Goal: Information Seeking & Learning: Learn about a topic

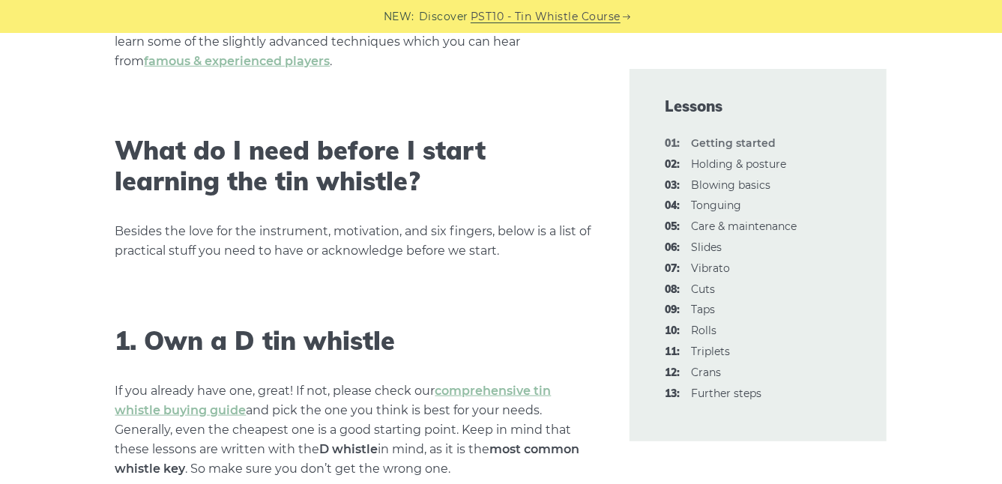
scroll to position [769, 0]
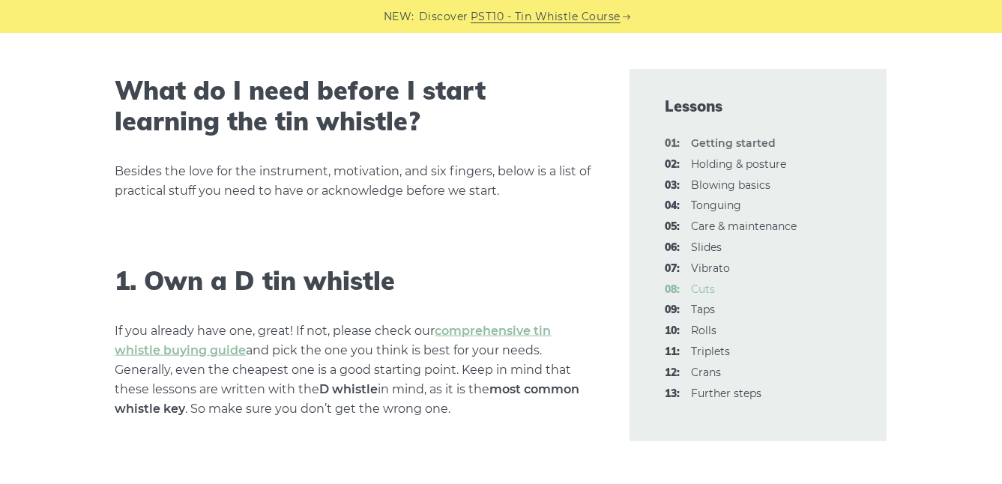
click at [703, 287] on link "08: Cuts" at bounding box center [704, 288] width 24 height 13
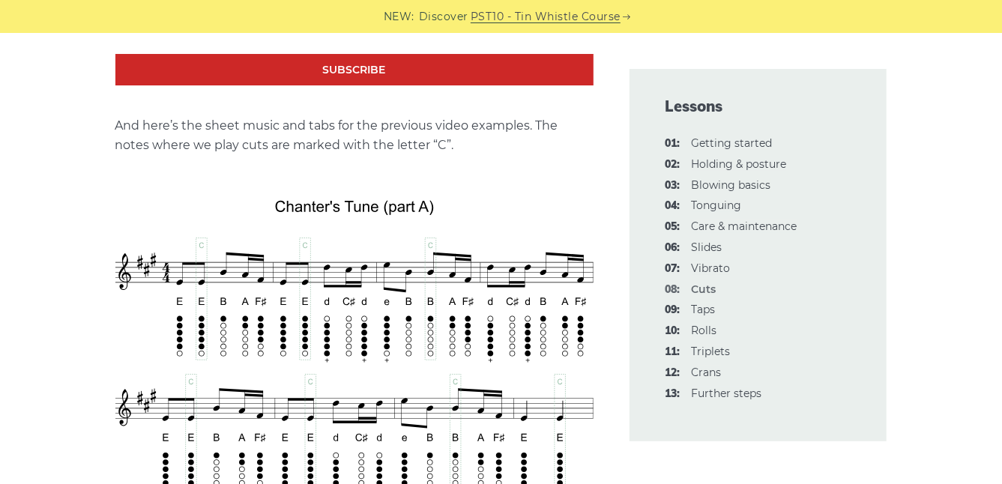
scroll to position [2807, 0]
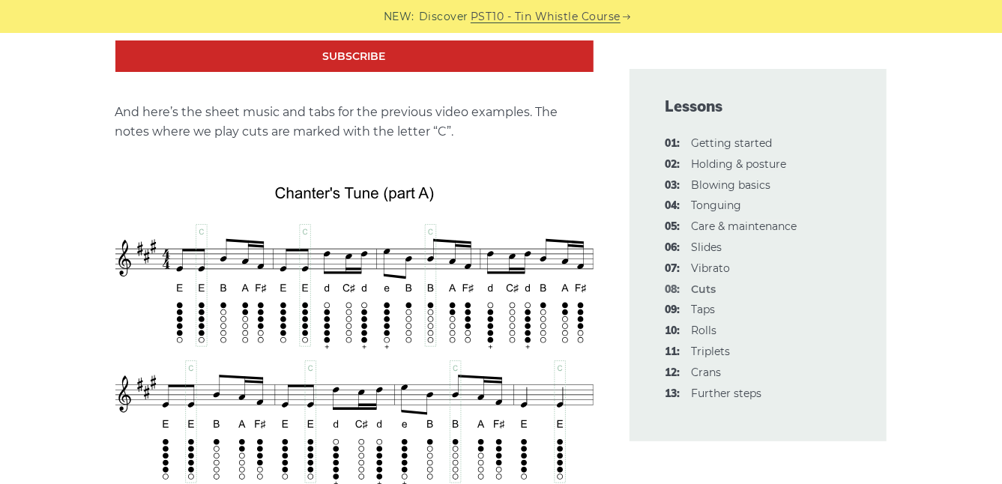
click at [1001, 7] on div "NEW: Discover PST10 - Tin Whistle Course" at bounding box center [501, 16] width 1002 height 33
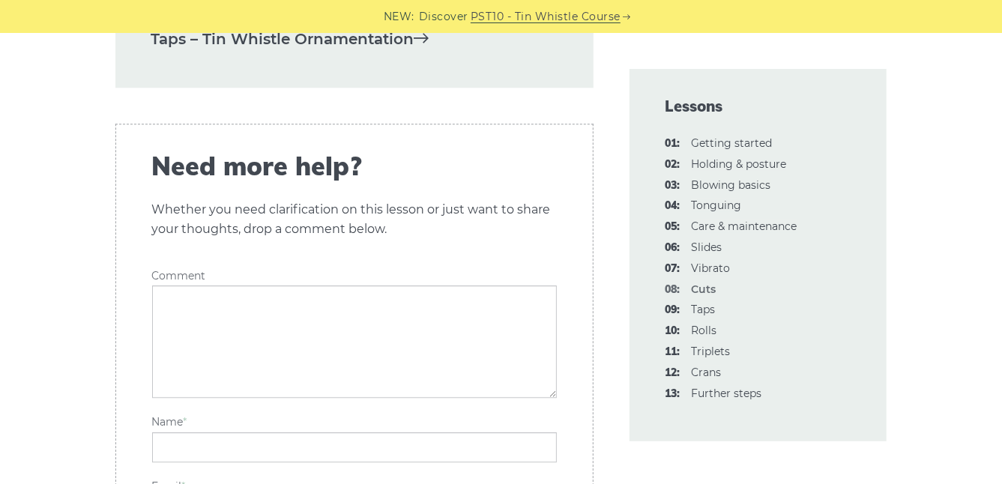
scroll to position [4865, 0]
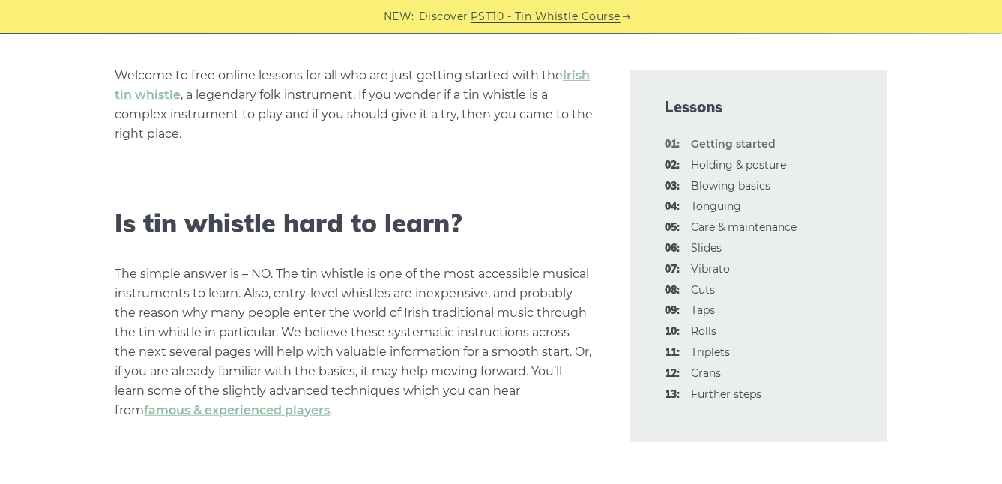
scroll to position [379, 0]
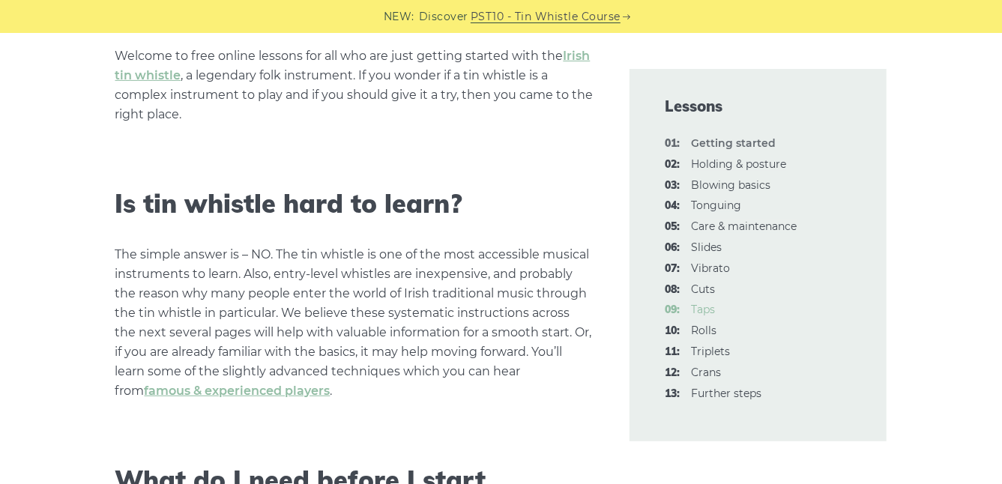
click at [703, 307] on link "09: Taps" at bounding box center [704, 309] width 24 height 13
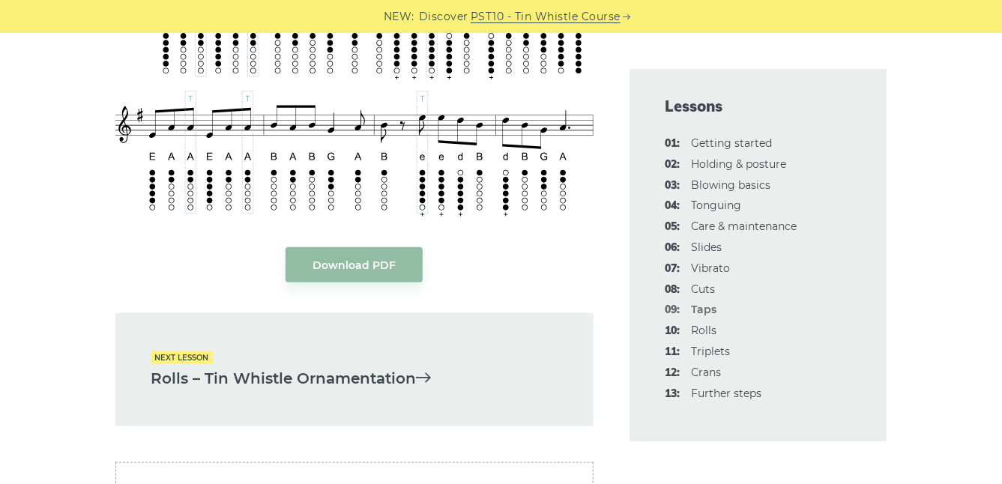
scroll to position [3706, 0]
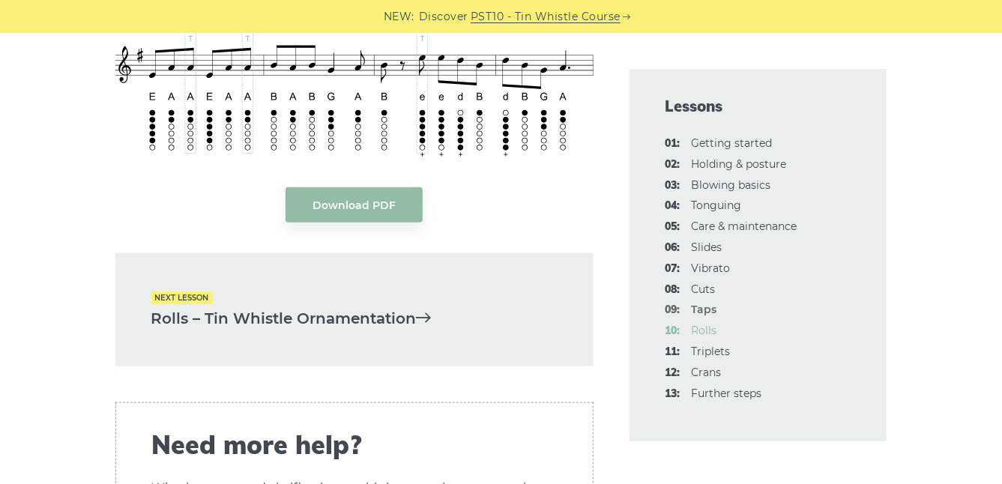
click at [705, 330] on link "10: Rolls" at bounding box center [704, 330] width 25 height 13
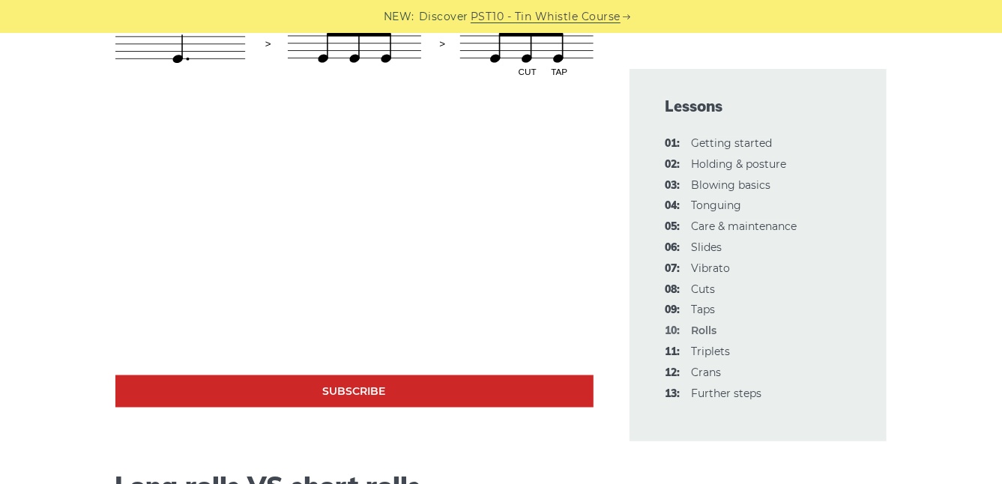
scroll to position [1048, 0]
